Goal: Transaction & Acquisition: Purchase product/service

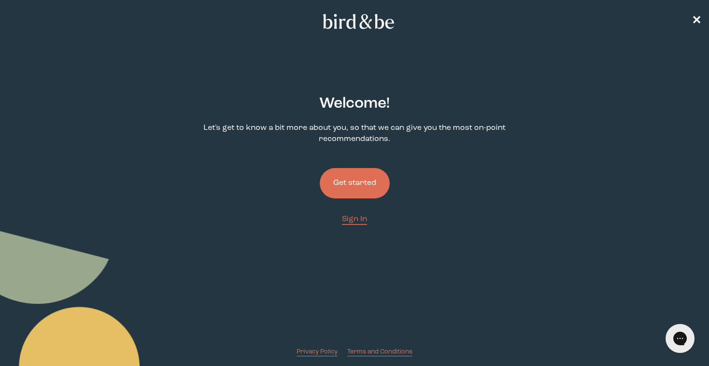
click at [361, 185] on button "Get started" at bounding box center [355, 183] width 70 height 30
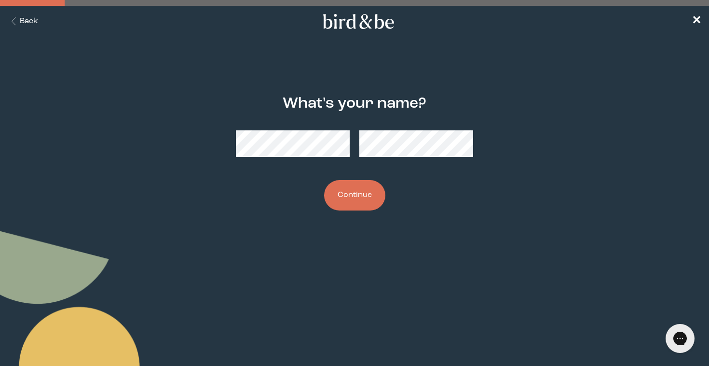
click at [370, 199] on button "Continue" at bounding box center [354, 195] width 61 height 30
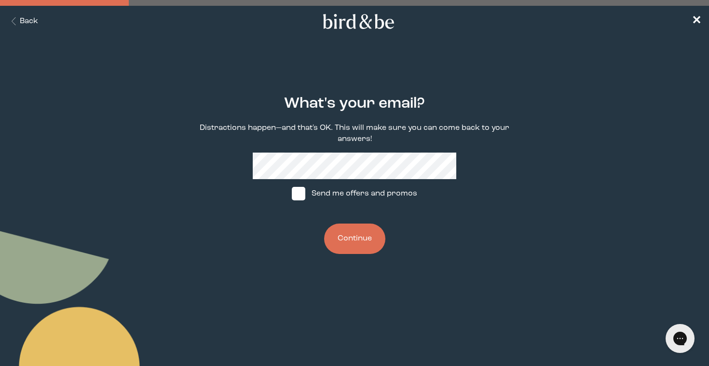
click at [305, 192] on span at bounding box center [299, 194] width 14 height 14
click at [292, 193] on input "Send me offers and promos" at bounding box center [291, 193] width 0 height 0
checkbox input "true"
click at [358, 244] on button "Continue" at bounding box center [354, 238] width 61 height 30
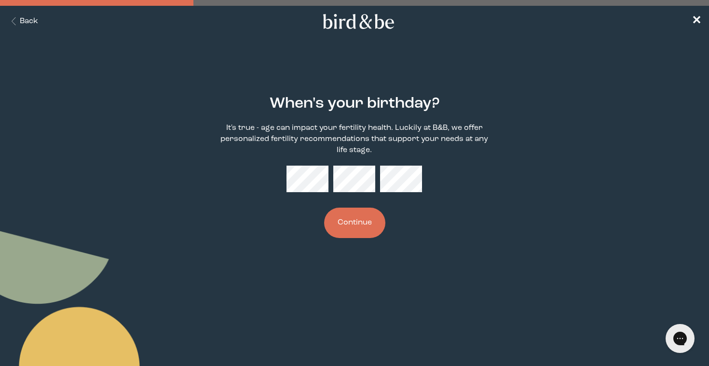
click at [365, 223] on button "Continue" at bounding box center [354, 222] width 61 height 30
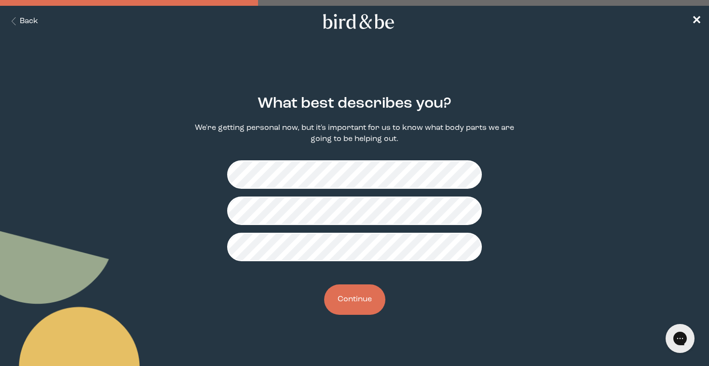
click at [367, 298] on button "Continue" at bounding box center [354, 299] width 61 height 30
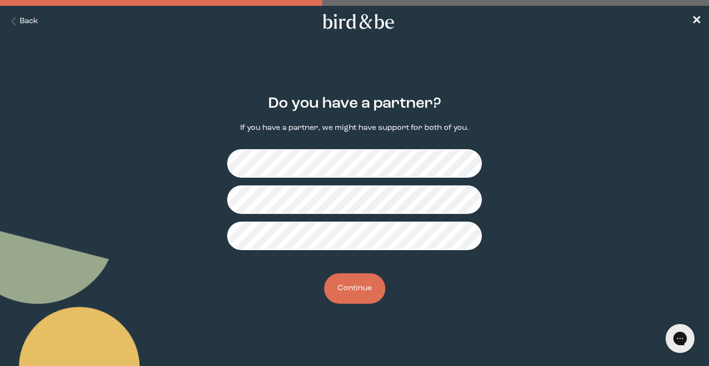
click at [369, 284] on button "Continue" at bounding box center [354, 288] width 61 height 30
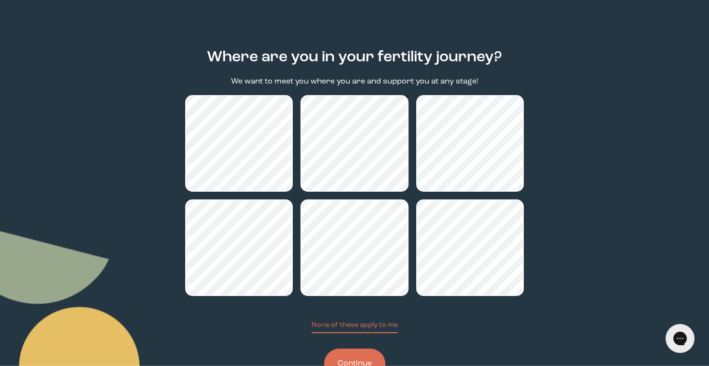
scroll to position [83, 0]
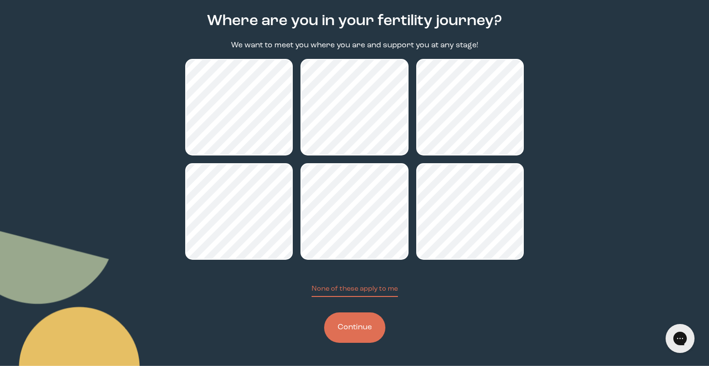
click at [351, 329] on button "Continue" at bounding box center [354, 327] width 61 height 30
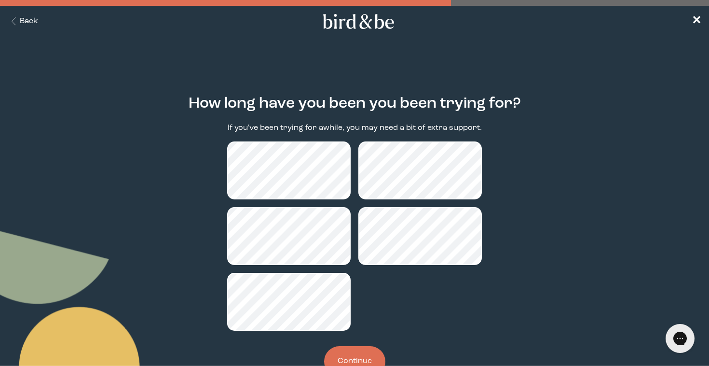
scroll to position [34, 0]
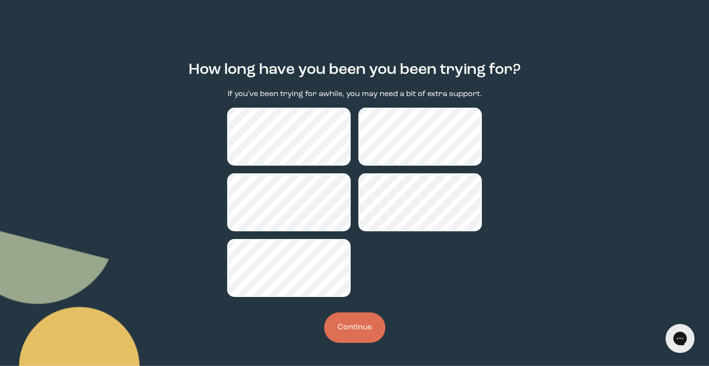
click at [352, 326] on button "Continue" at bounding box center [354, 327] width 61 height 30
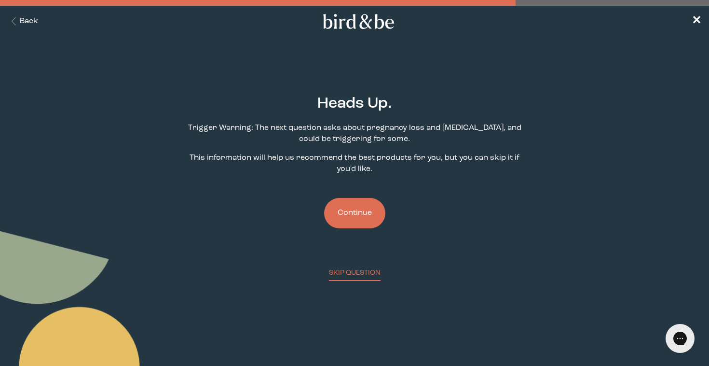
click at [365, 212] on button "Continue" at bounding box center [354, 213] width 61 height 30
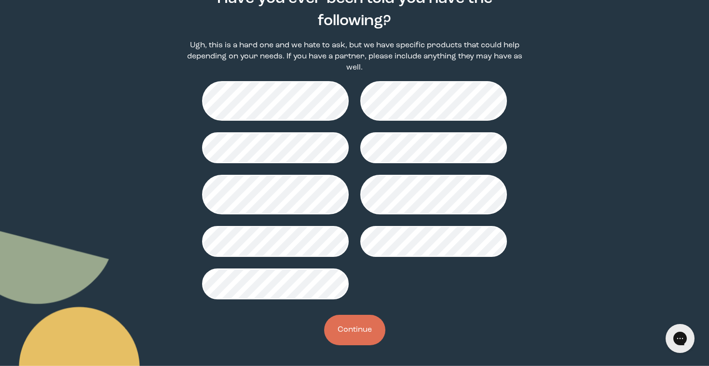
scroll to position [107, 0]
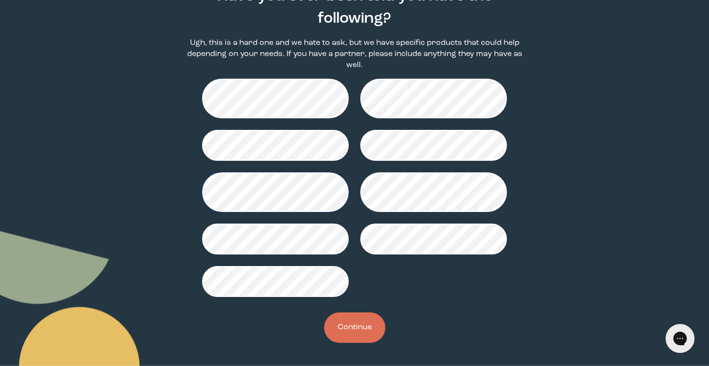
click at [368, 324] on button "Continue" at bounding box center [354, 327] width 61 height 30
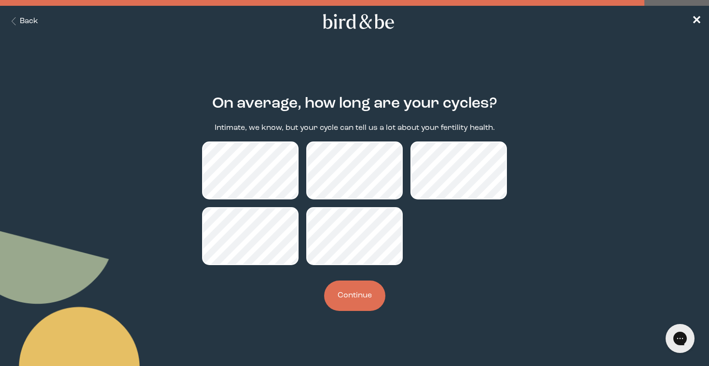
click at [362, 297] on button "Continue" at bounding box center [354, 295] width 61 height 30
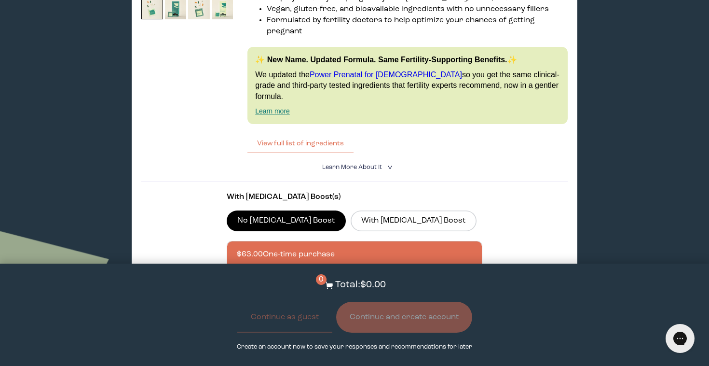
scroll to position [1614, 0]
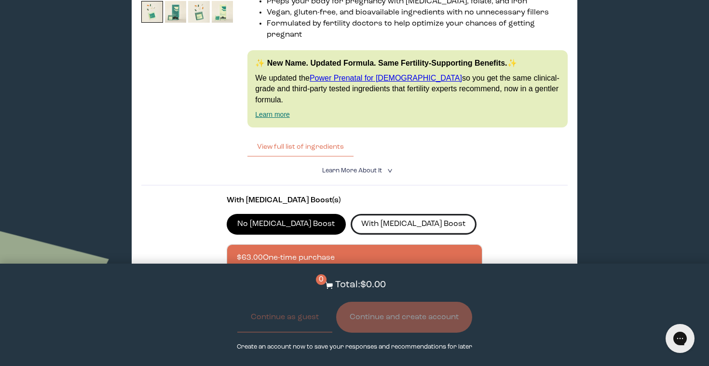
click at [351, 214] on label "With [MEDICAL_DATA] Boost" at bounding box center [414, 224] width 126 height 20
click at [0, 0] on input "With [MEDICAL_DATA] Boost" at bounding box center [0, 0] width 0 height 0
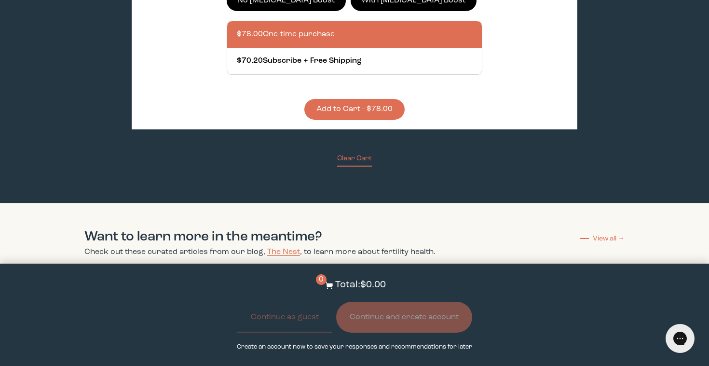
scroll to position [1838, 0]
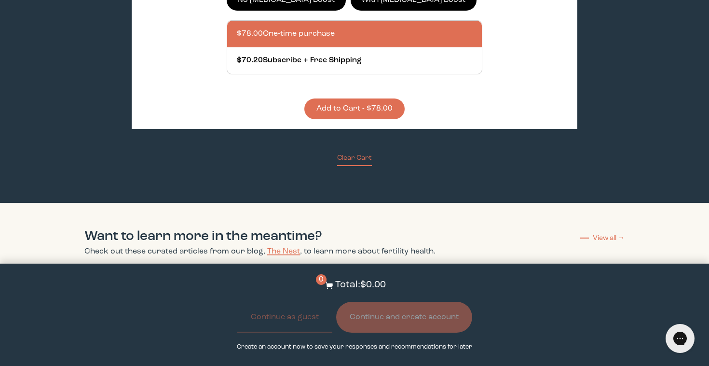
click at [319, 98] on button "Add to Cart - $78.00" at bounding box center [354, 108] width 100 height 21
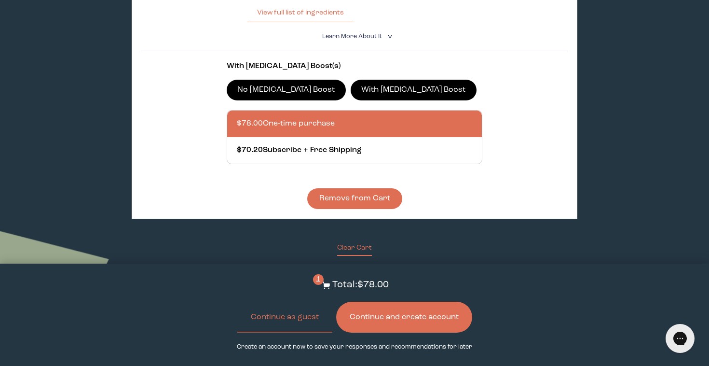
scroll to position [1744, 0]
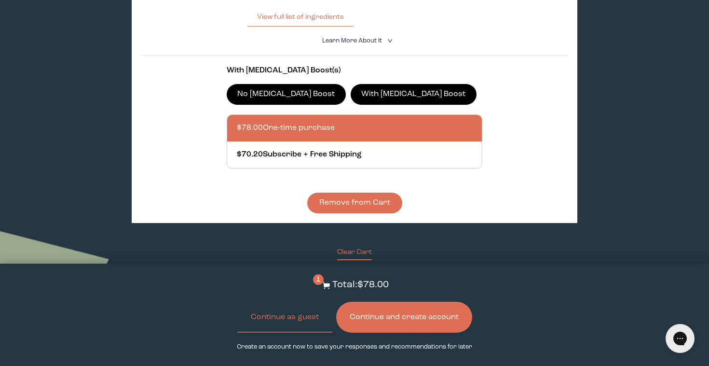
click at [316, 115] on div at bounding box center [364, 128] width 255 height 27
click at [237, 122] on input "$78.00 One-time purchase" at bounding box center [236, 122] width 0 height 0
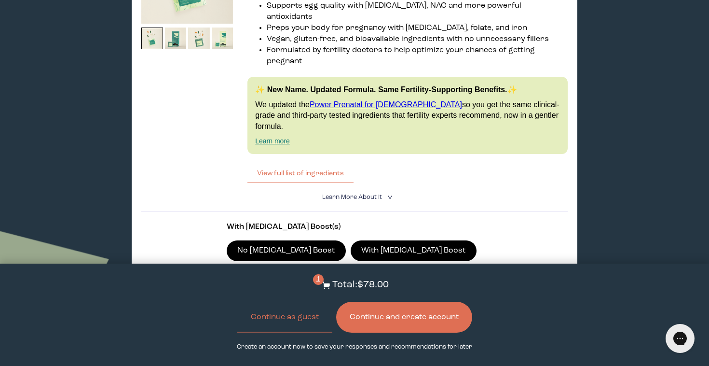
scroll to position [1627, 0]
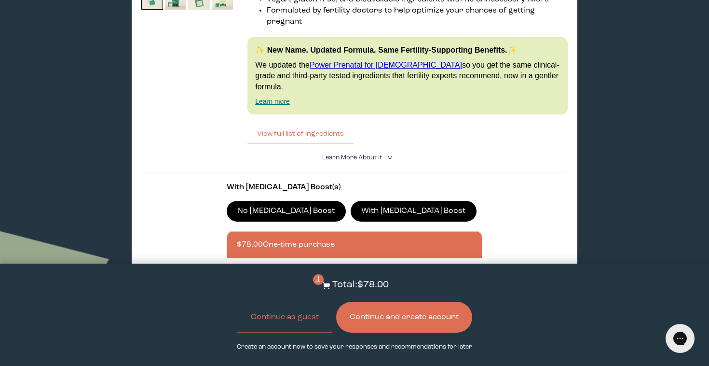
click at [417, 320] on button "Continue and create account" at bounding box center [404, 317] width 136 height 31
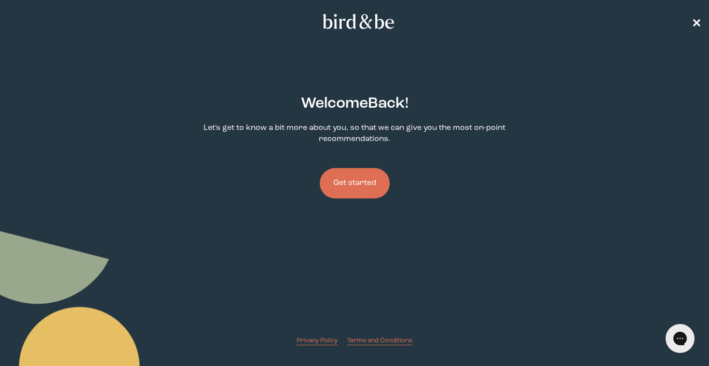
click at [697, 20] on span "✕" at bounding box center [697, 22] width 10 height 12
